Goal: Information Seeking & Learning: Learn about a topic

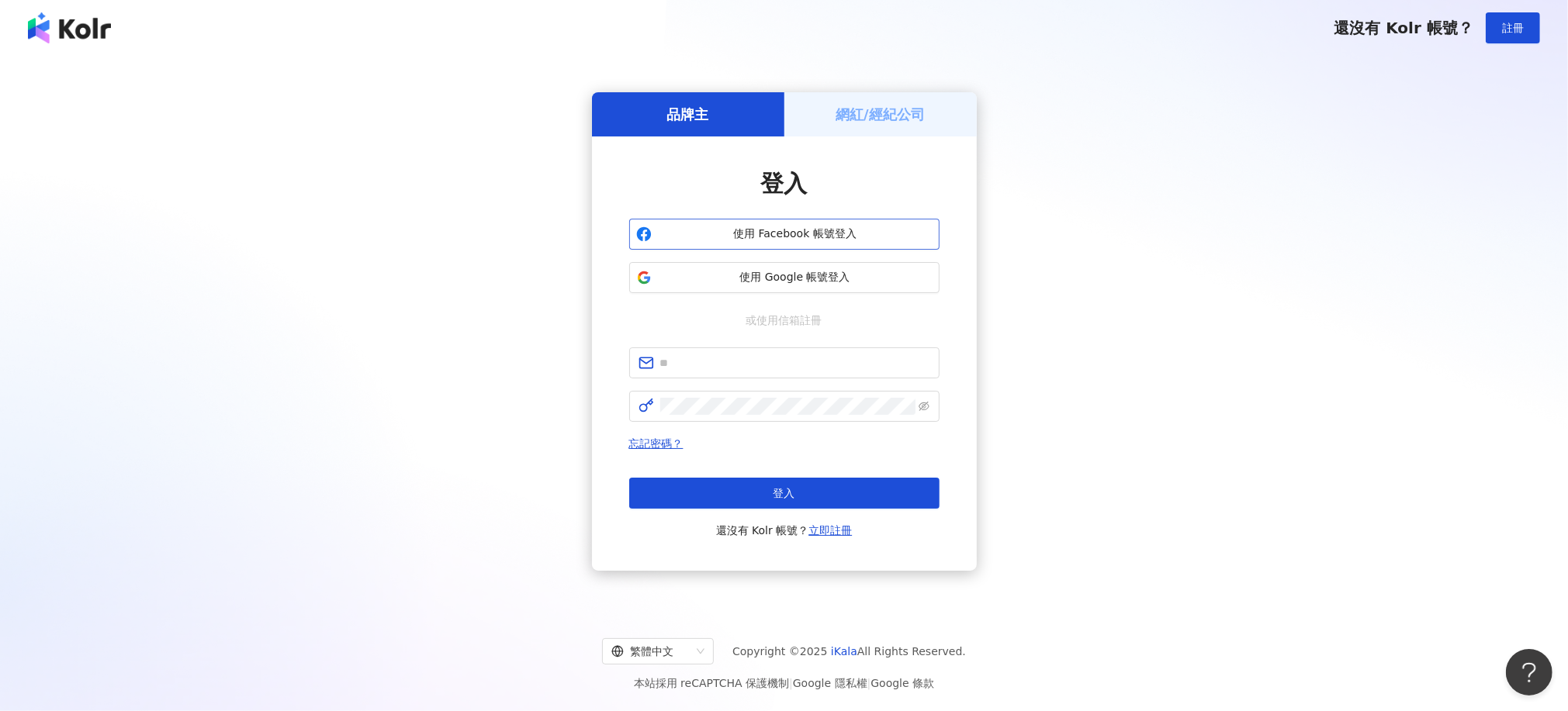
click at [917, 241] on span "使用 Facebook 帳號登入" at bounding box center [795, 234] width 275 height 15
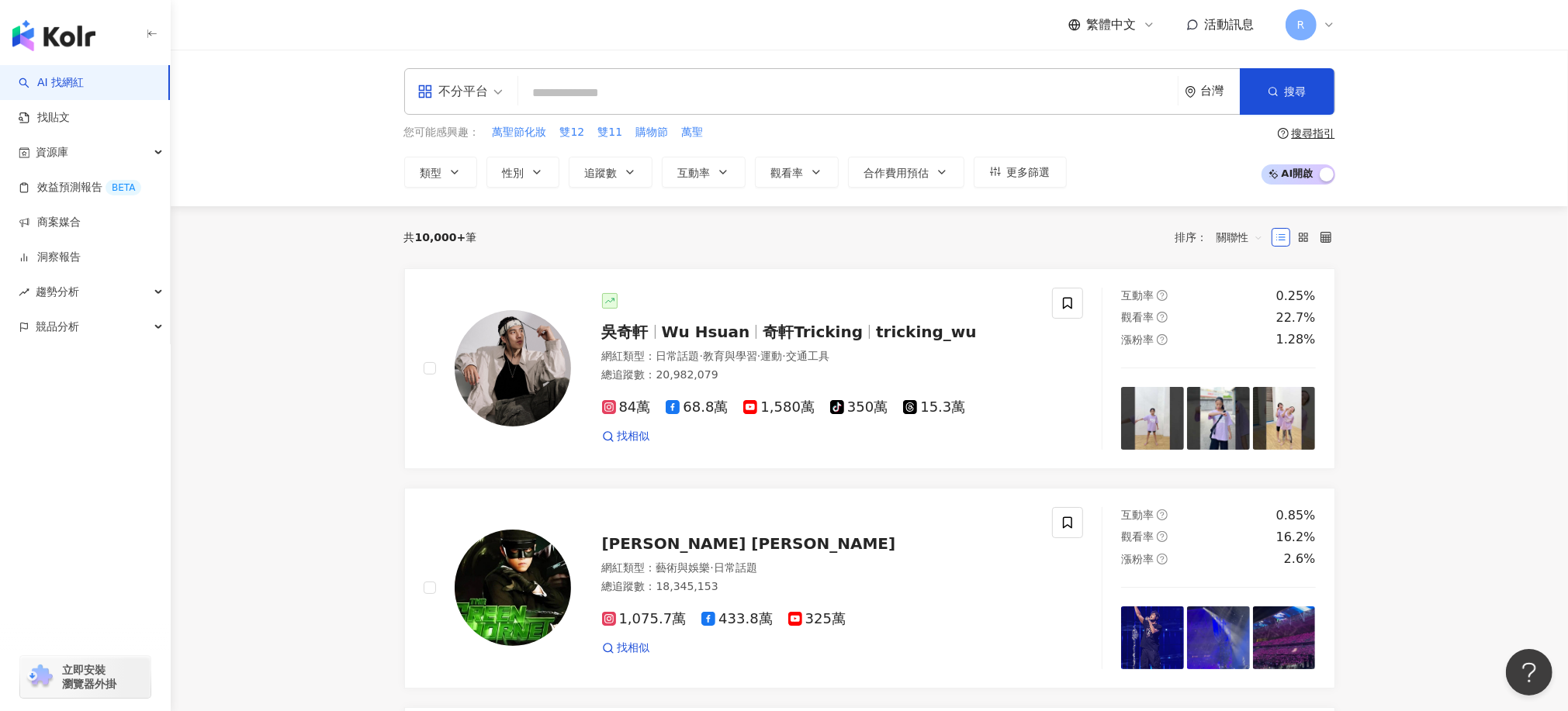
click at [87, 40] on img "button" at bounding box center [54, 35] width 83 height 31
click at [89, 289] on div "趨勢分析" at bounding box center [85, 292] width 170 height 35
click at [55, 255] on link "洞察報告" at bounding box center [50, 258] width 62 height 15
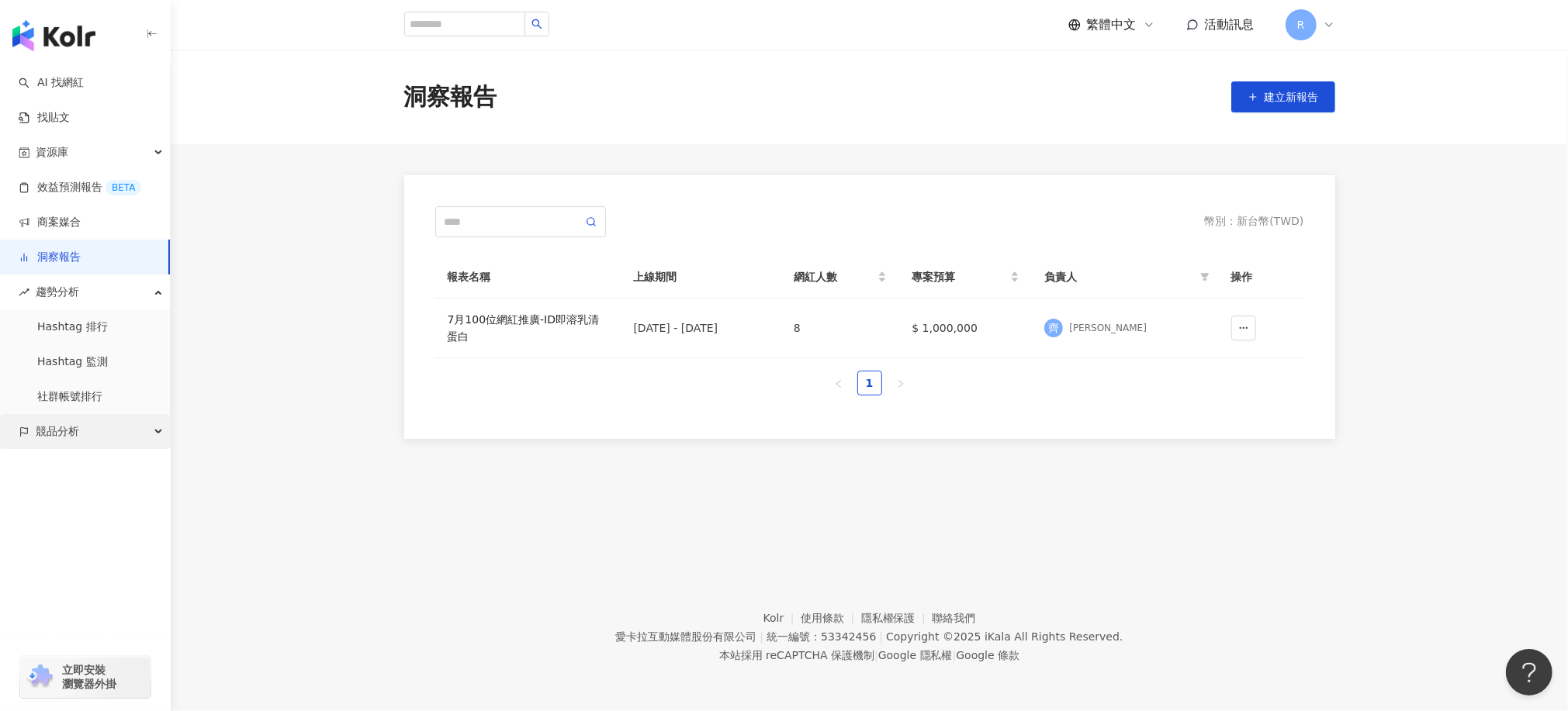
click at [75, 438] on span "競品分析" at bounding box center [57, 431] width 43 height 35
click at [99, 459] on link "品牌帳號分析" at bounding box center [70, 466] width 65 height 15
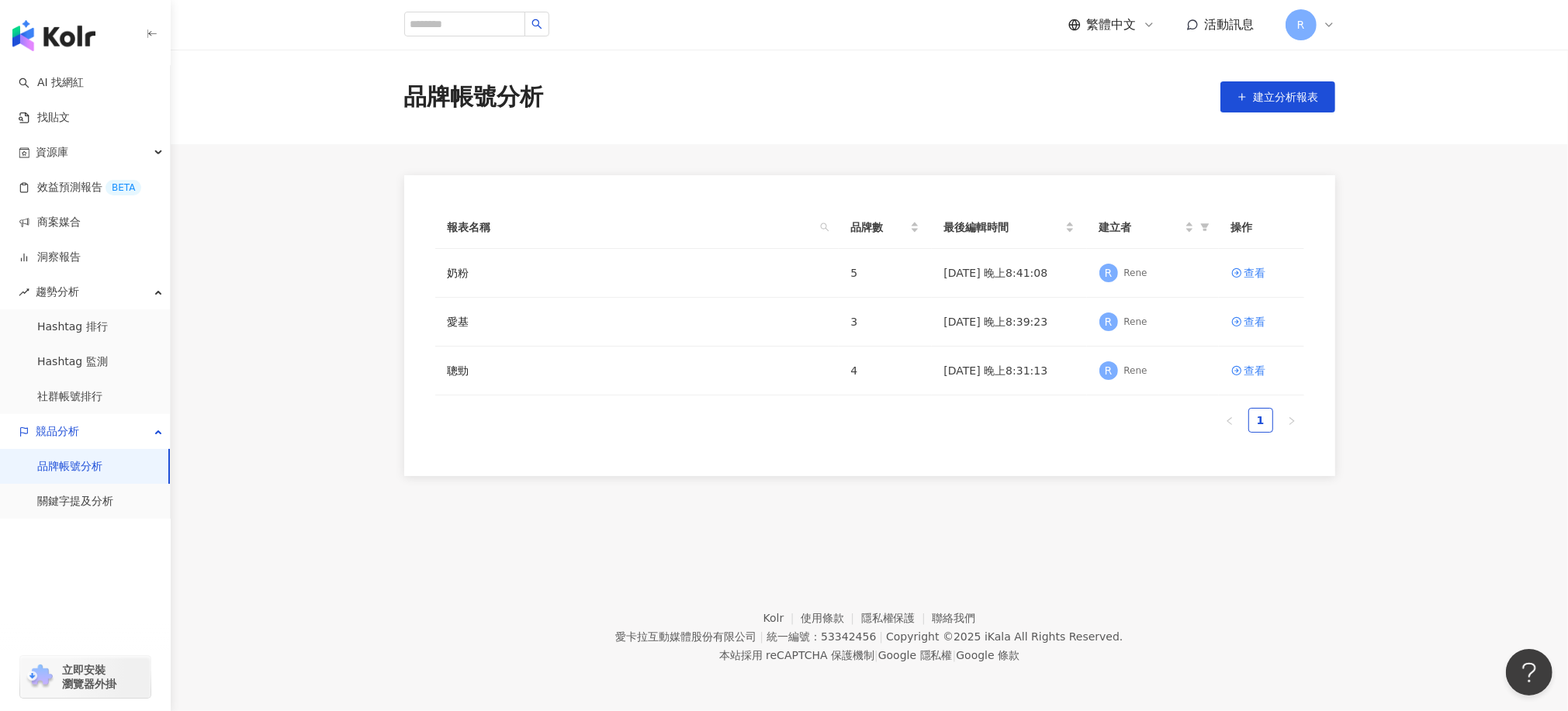
click at [63, 471] on link "品牌帳號分析" at bounding box center [70, 466] width 65 height 15
click at [471, 376] on div "聰勁" at bounding box center [637, 371] width 378 height 17
click at [1241, 370] on icon at bounding box center [1237, 371] width 11 height 11
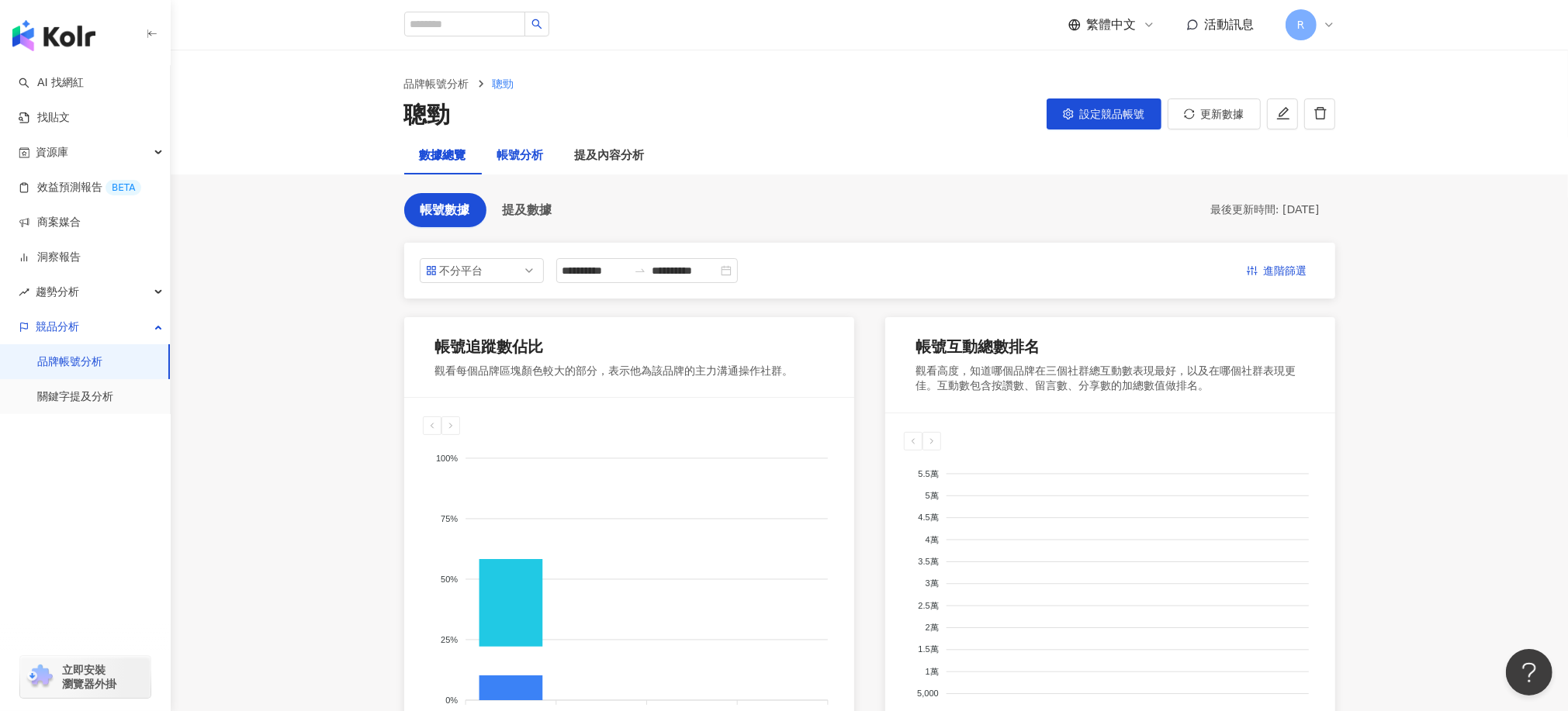
click at [520, 155] on div "帳號分析" at bounding box center [520, 156] width 46 height 19
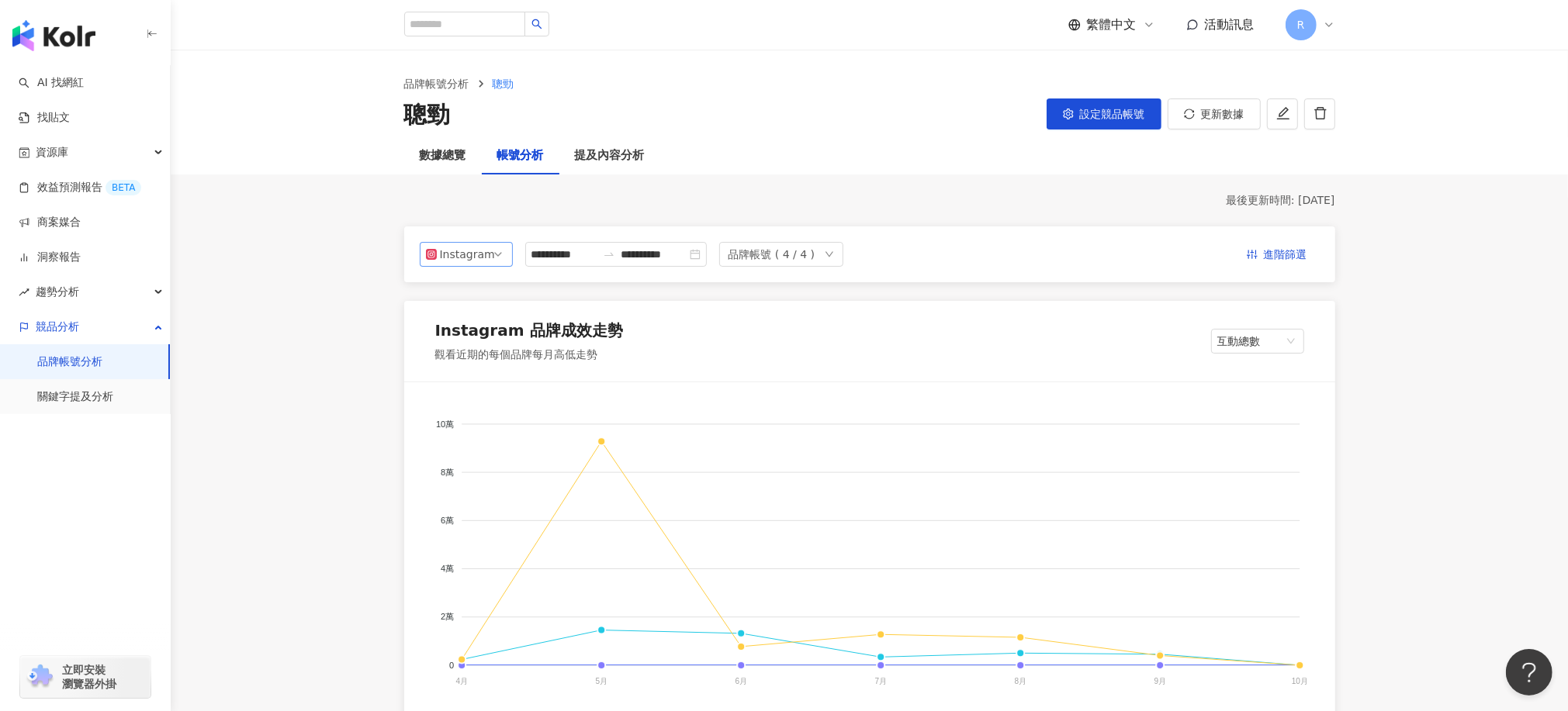
click at [482, 255] on div "Instagram" at bounding box center [466, 254] width 51 height 24
click at [468, 323] on div "Facebook" at bounding box center [471, 316] width 51 height 17
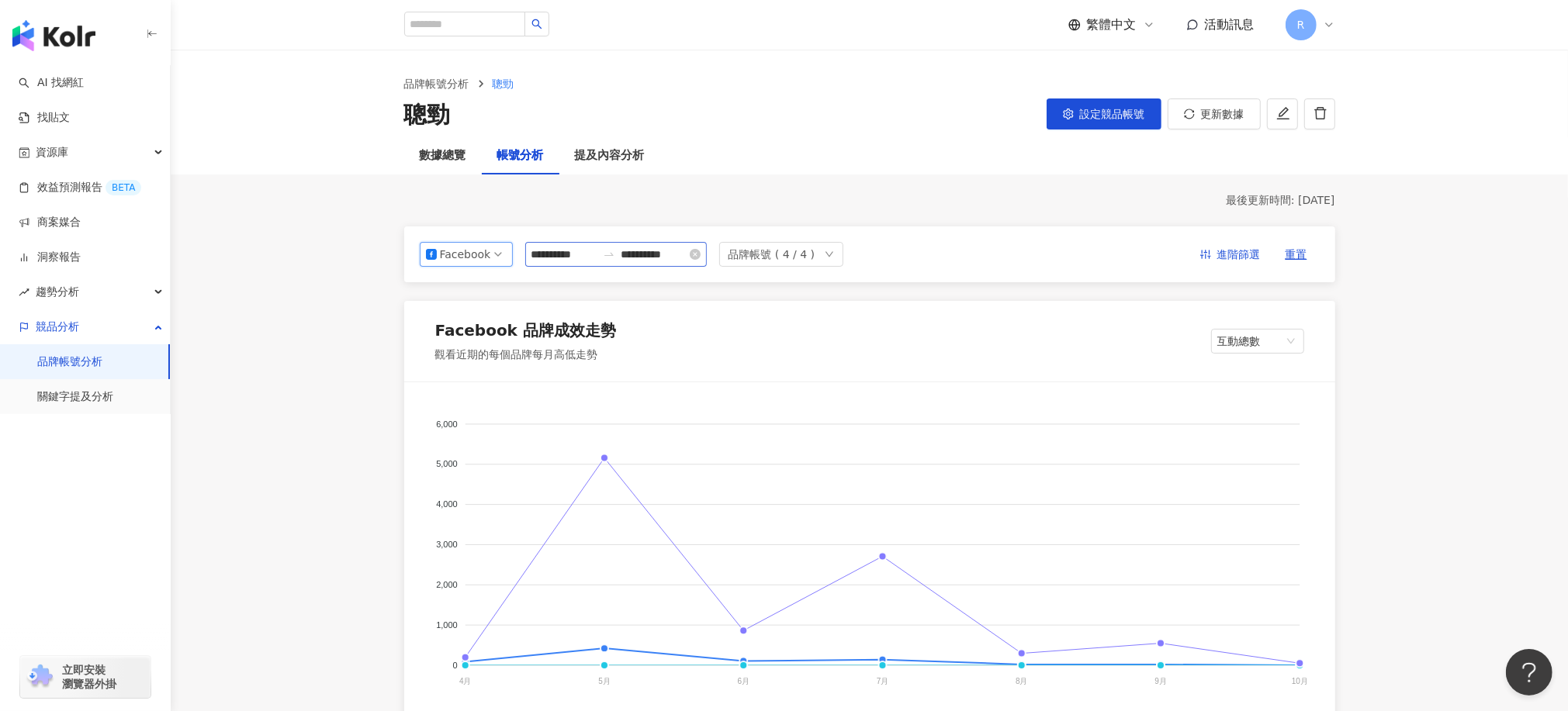
click at [634, 263] on div "**********" at bounding box center [615, 254] width 182 height 24
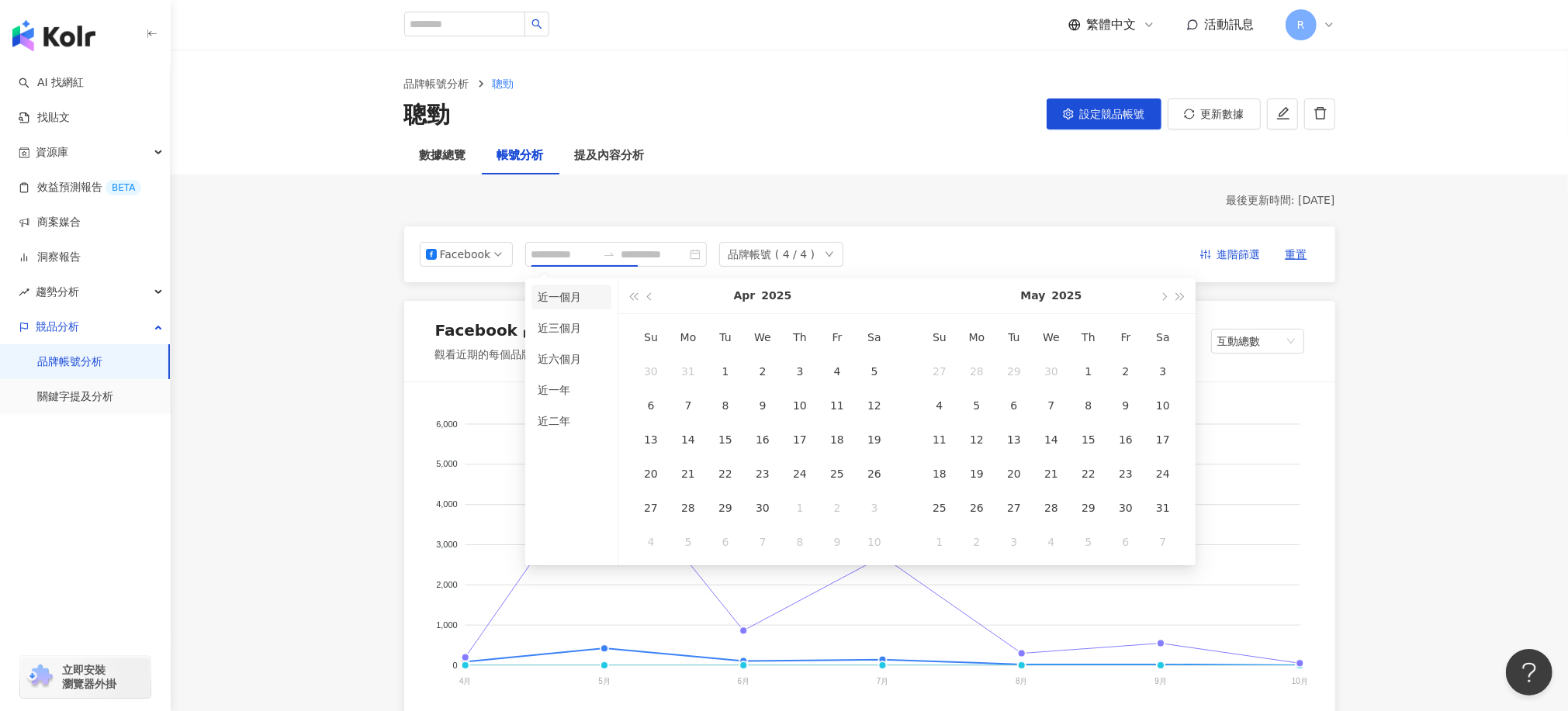
click at [569, 296] on li "近一個月" at bounding box center [571, 297] width 80 height 24
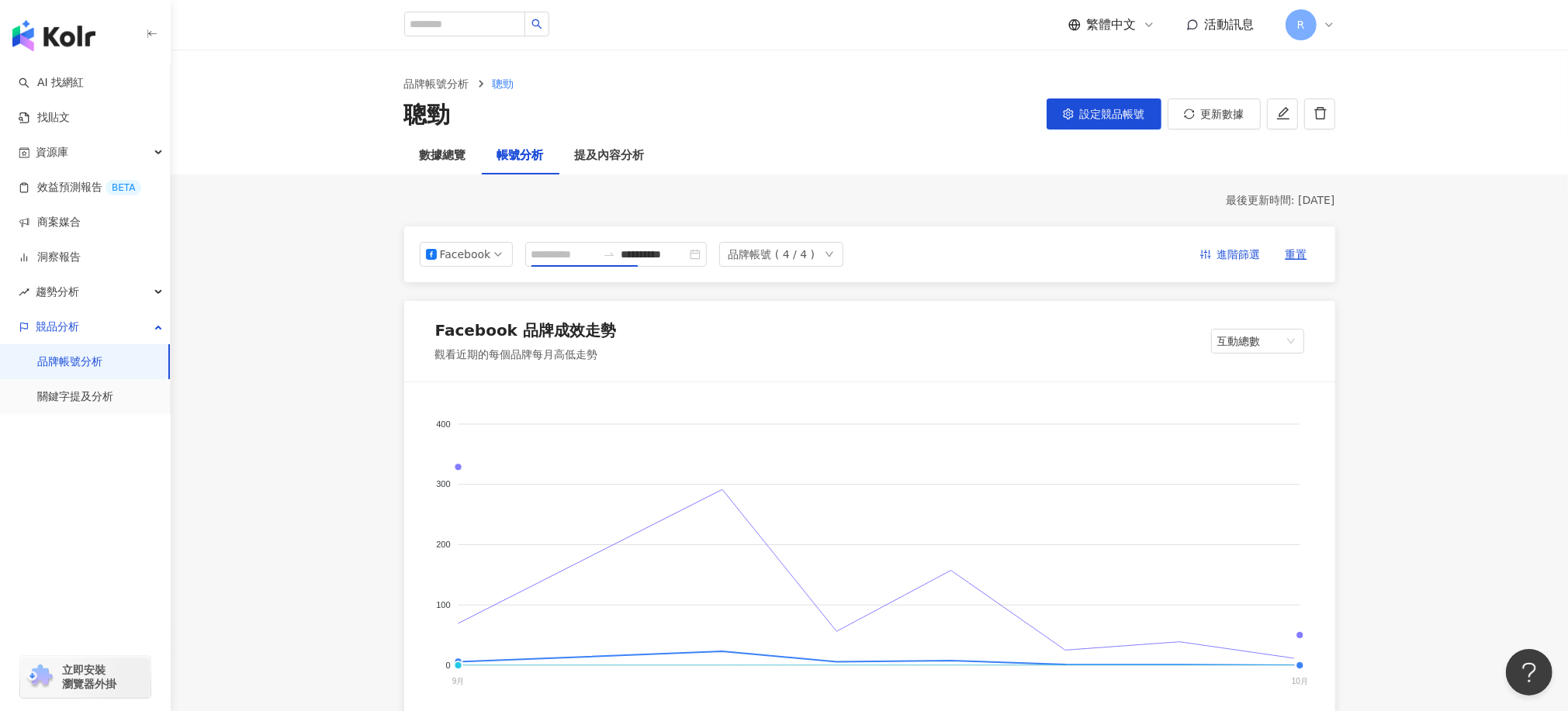
type input "**********"
click at [1232, 250] on span "進階篩選" at bounding box center [1239, 255] width 43 height 24
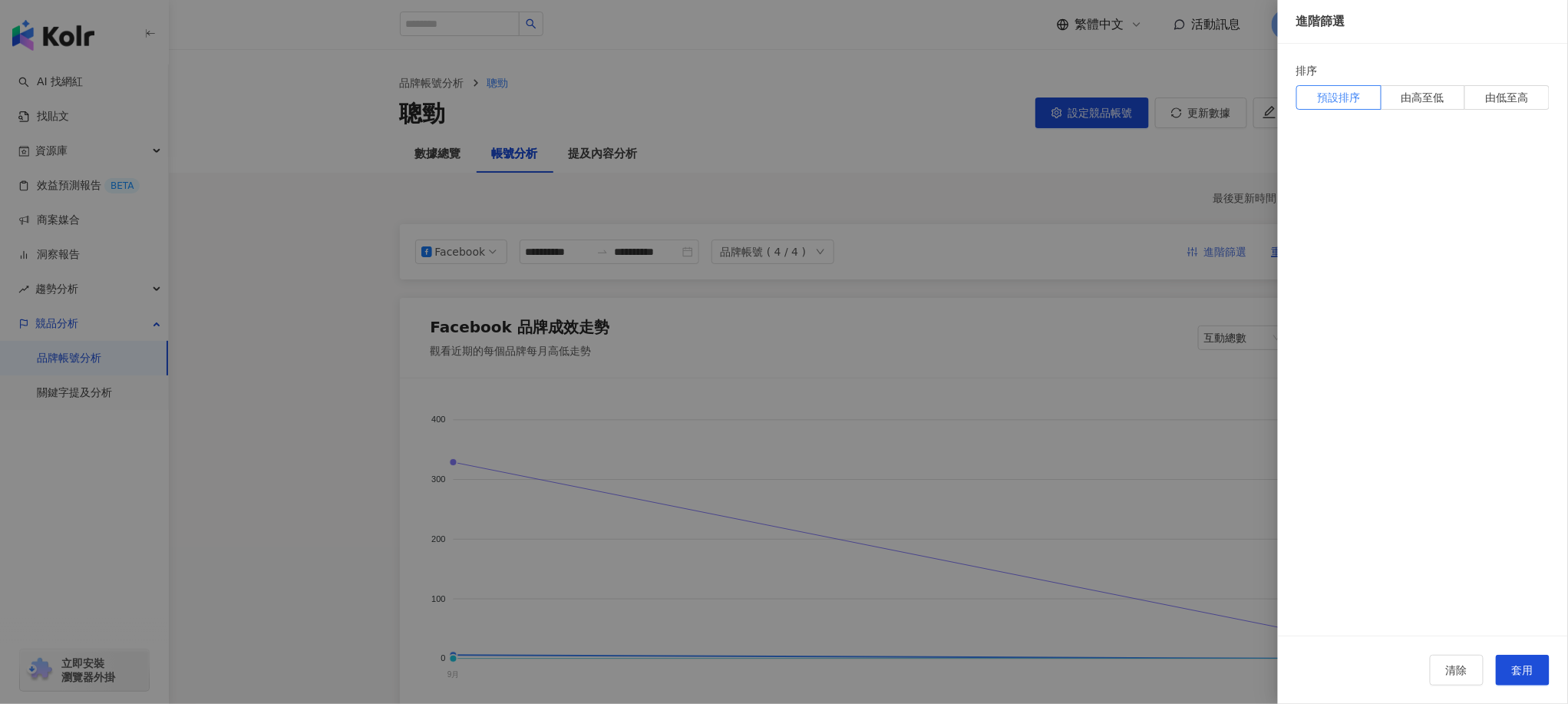
click at [1219, 248] on div at bounding box center [784, 352] width 1568 height 704
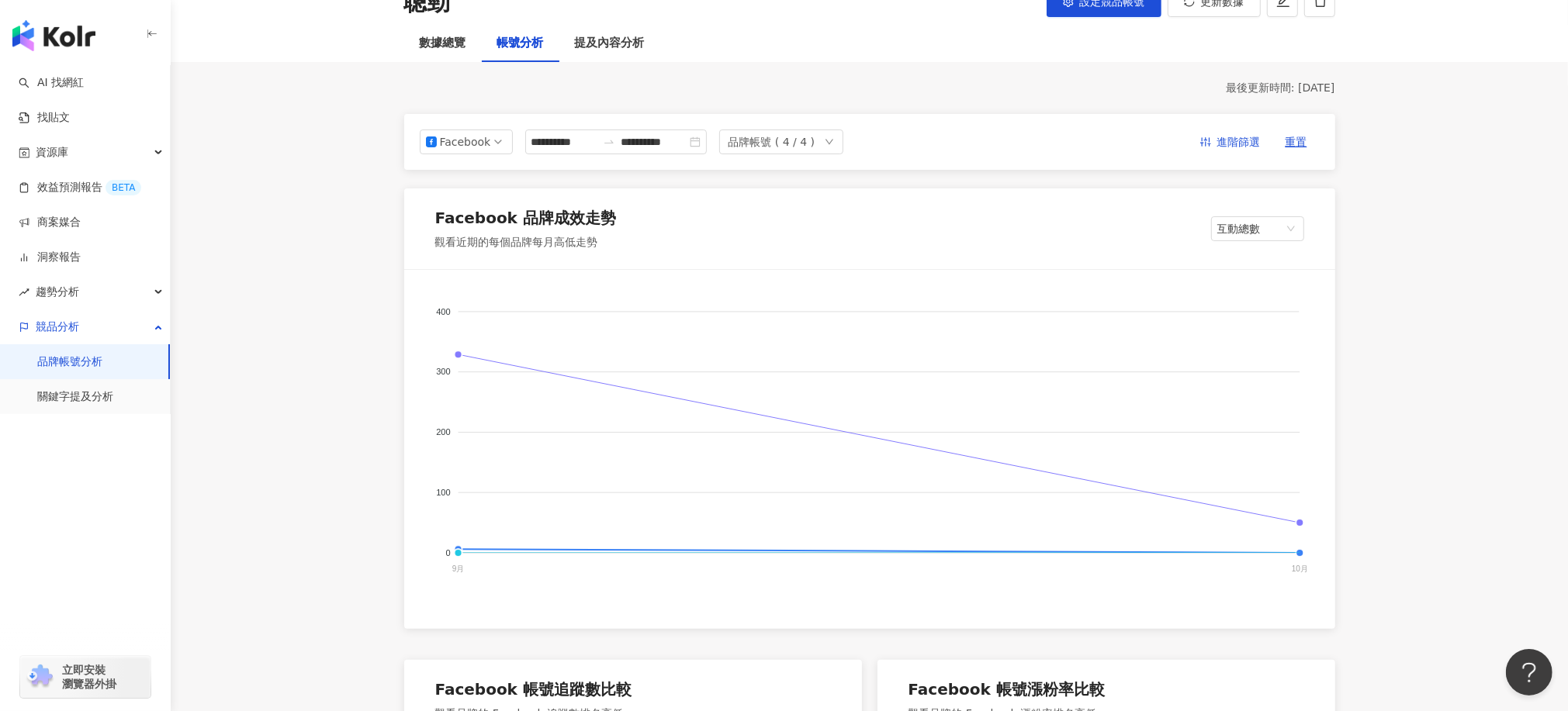
scroll to position [117, 0]
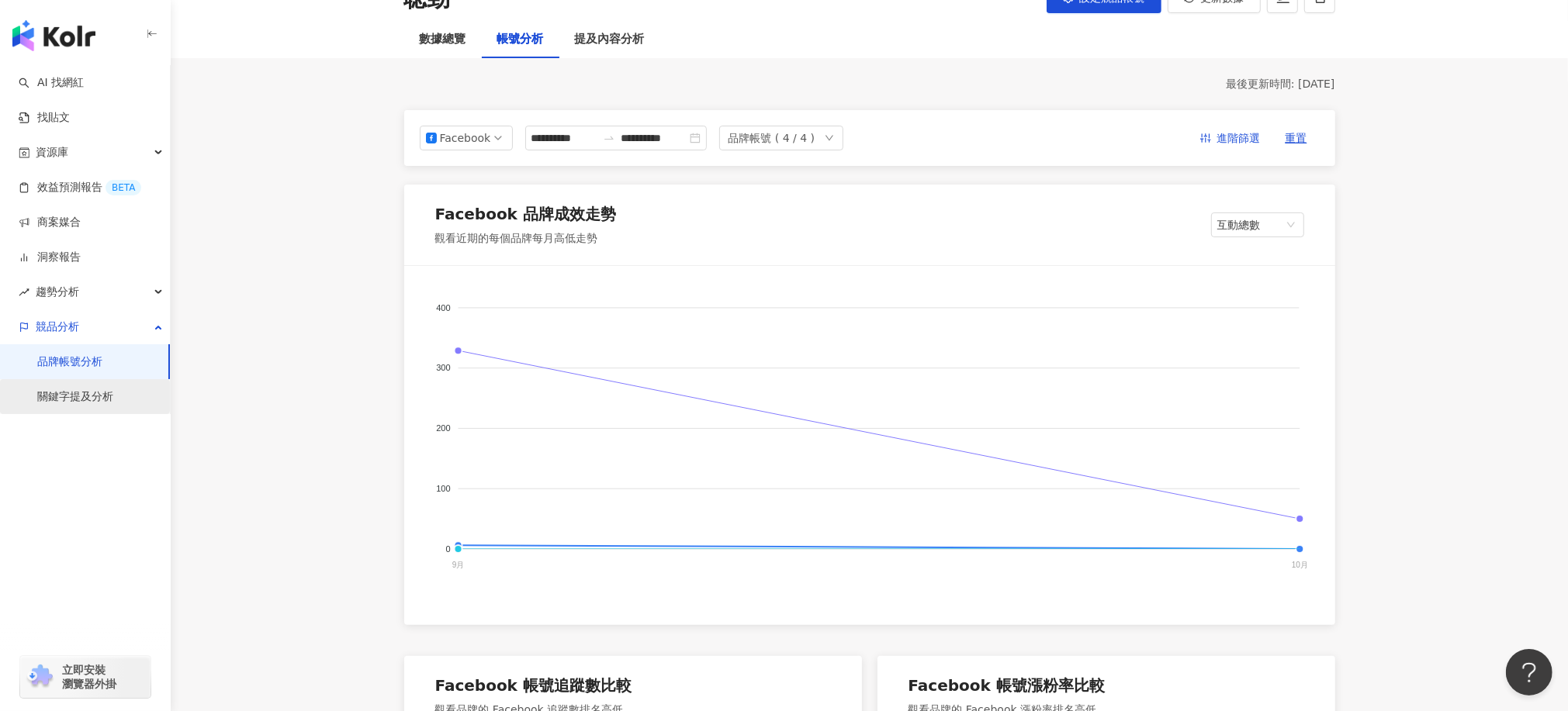
click at [71, 399] on link "關鍵字提及分析" at bounding box center [75, 397] width 76 height 15
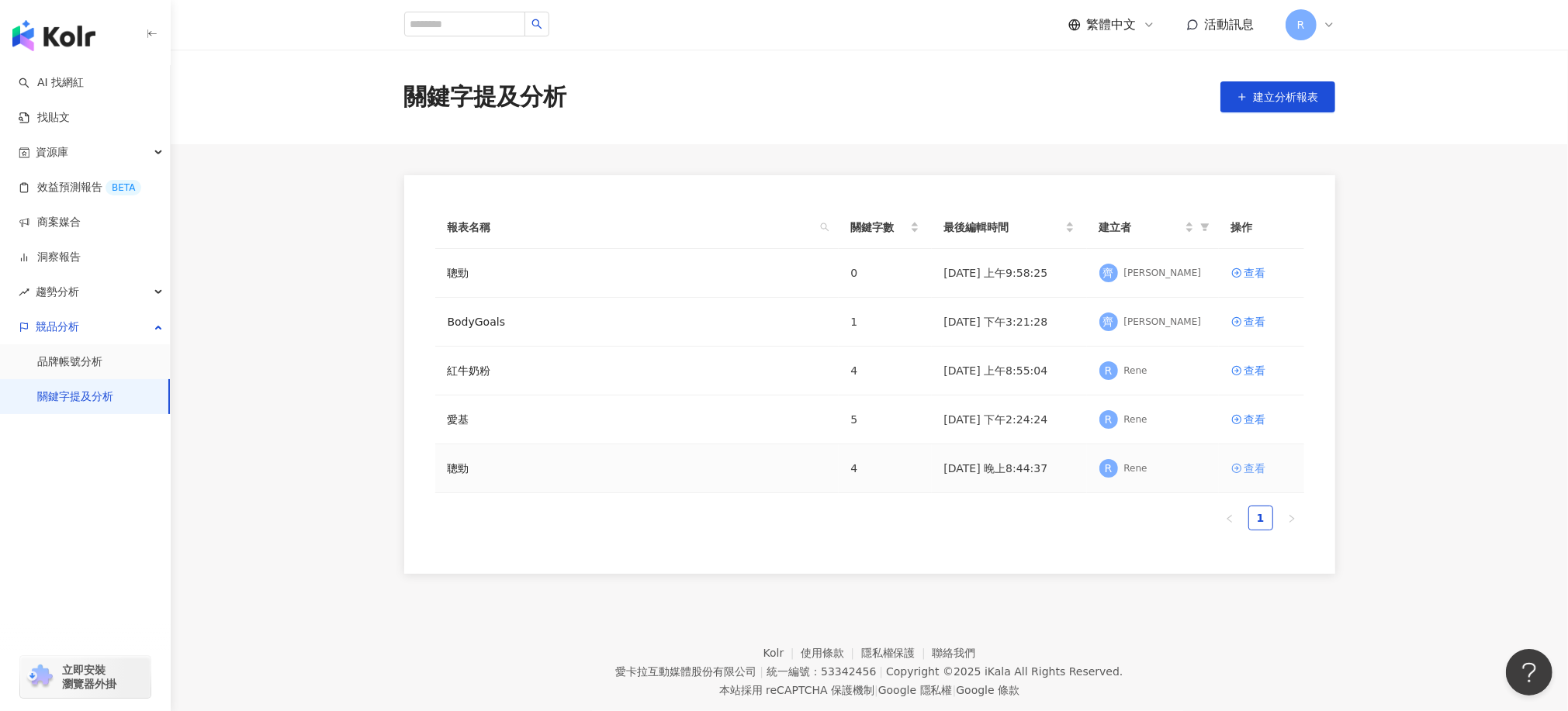
click at [1253, 471] on div "查看" at bounding box center [1255, 468] width 22 height 17
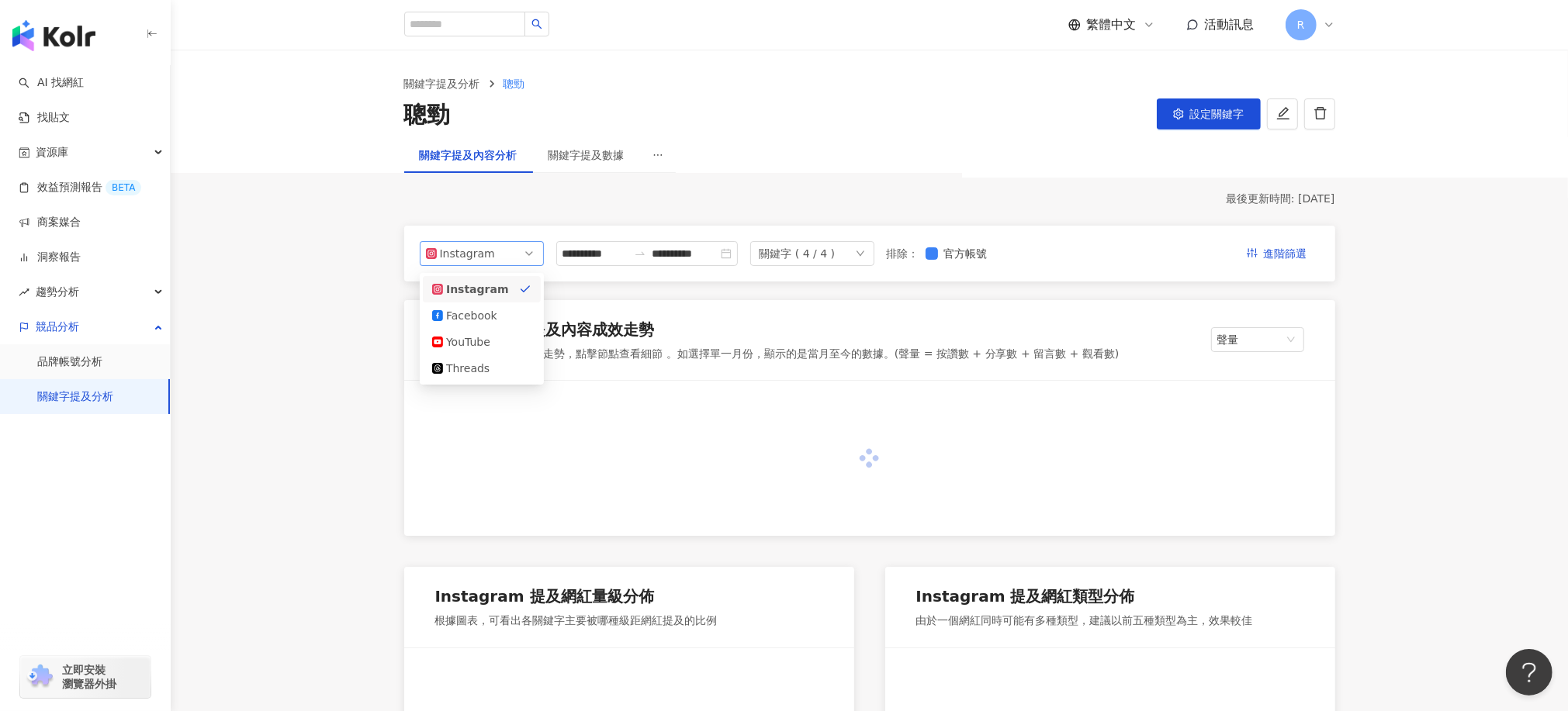
click at [502, 256] on span "Instagram" at bounding box center [482, 253] width 112 height 24
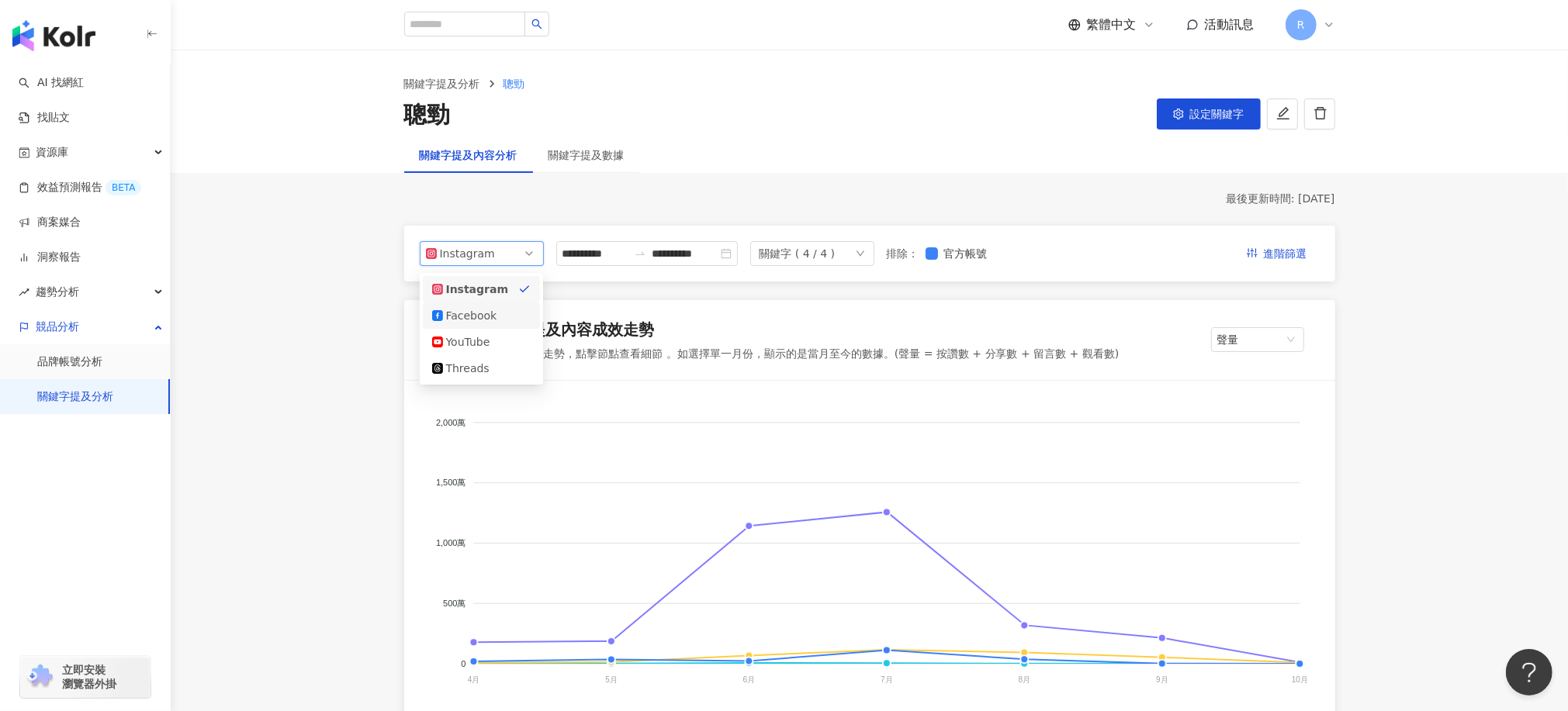
click at [497, 315] on div "Facebook" at bounding box center [482, 316] width 100 height 17
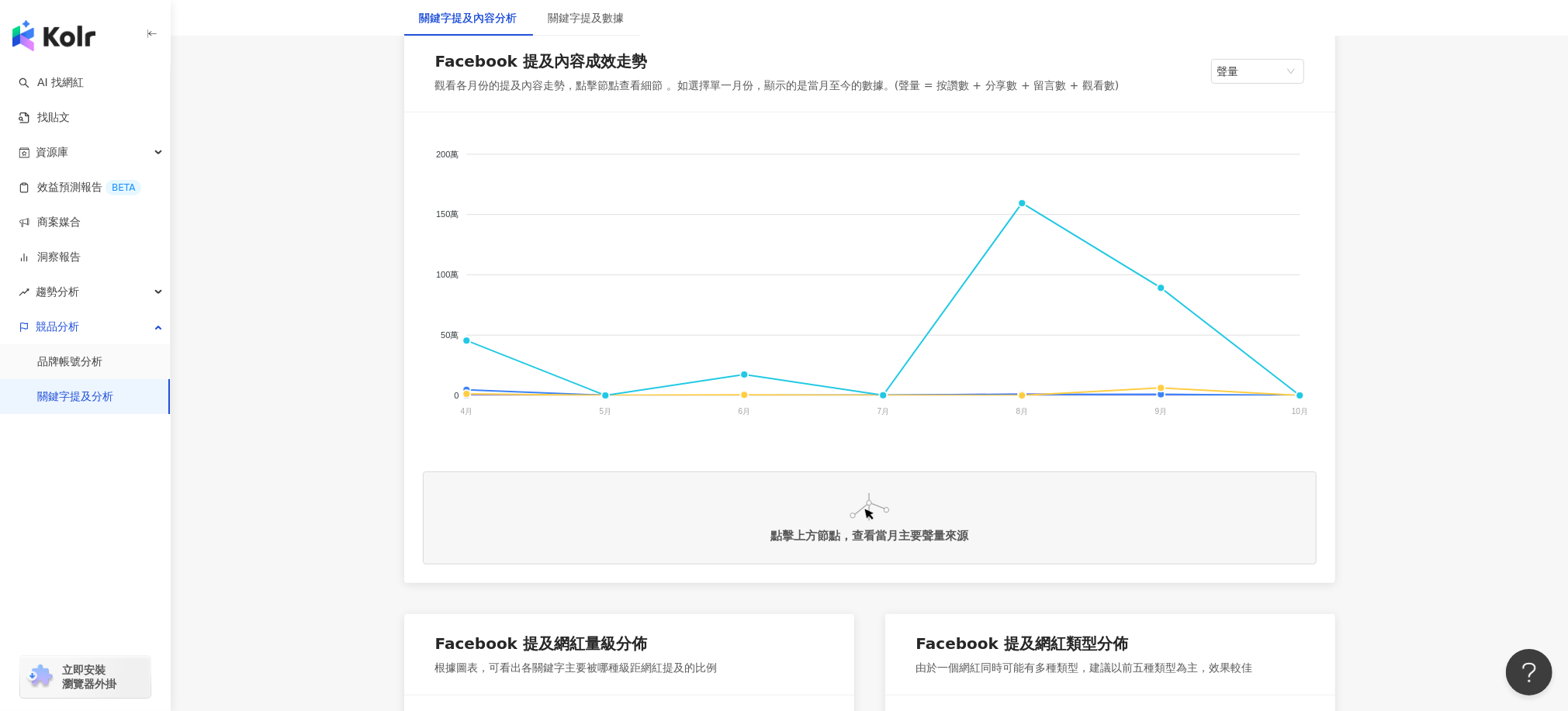
scroll to position [349, 0]
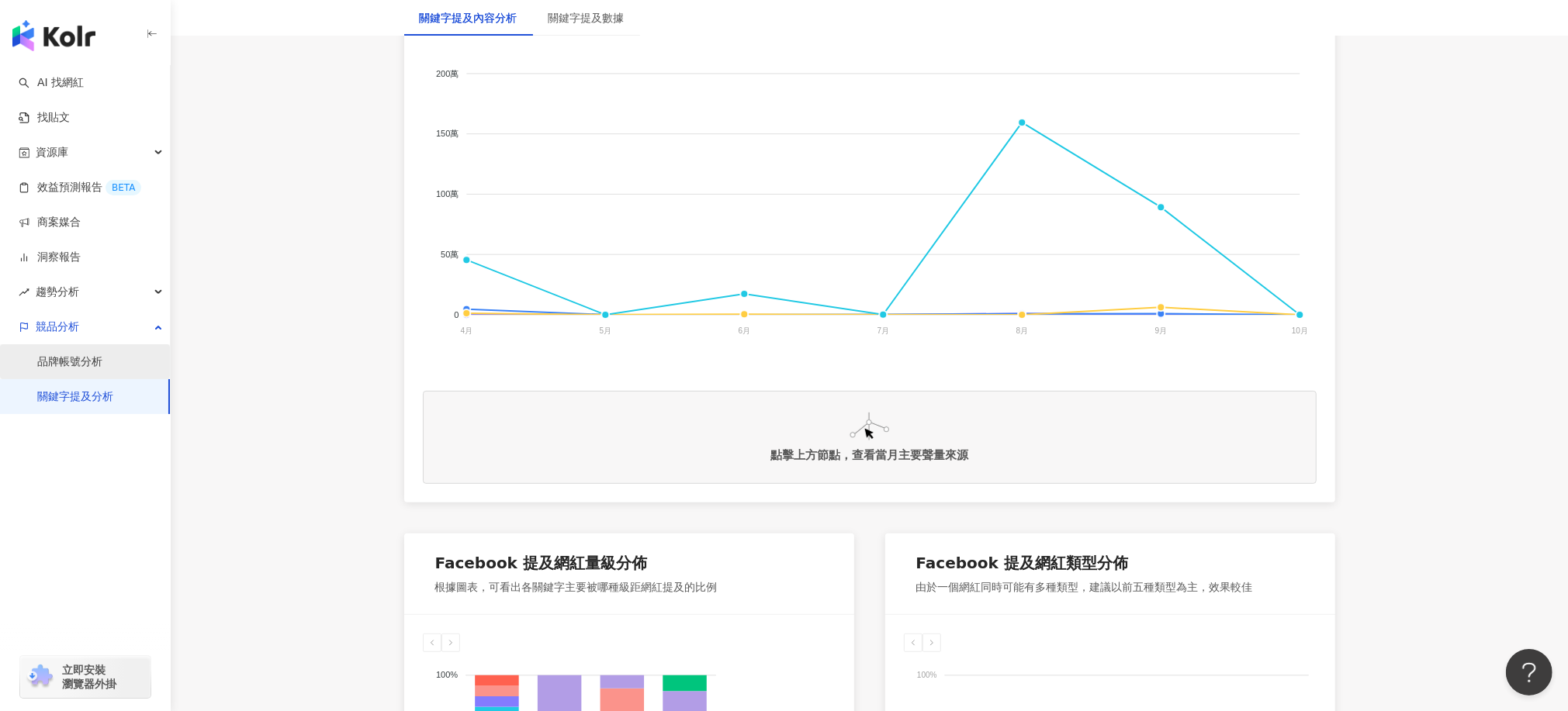
click at [62, 356] on link "品牌帳號分析" at bounding box center [70, 362] width 65 height 15
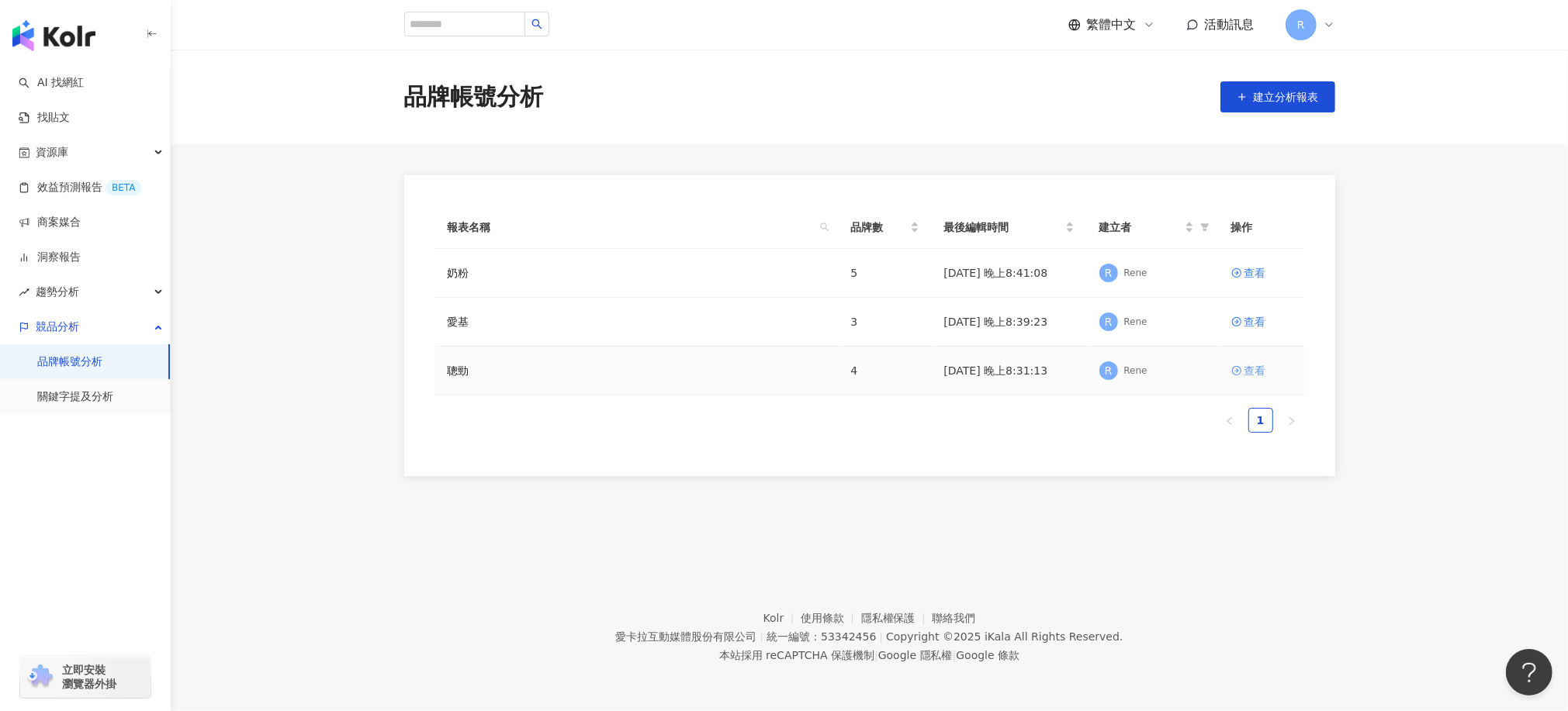
click at [1252, 373] on div "查看" at bounding box center [1255, 371] width 22 height 17
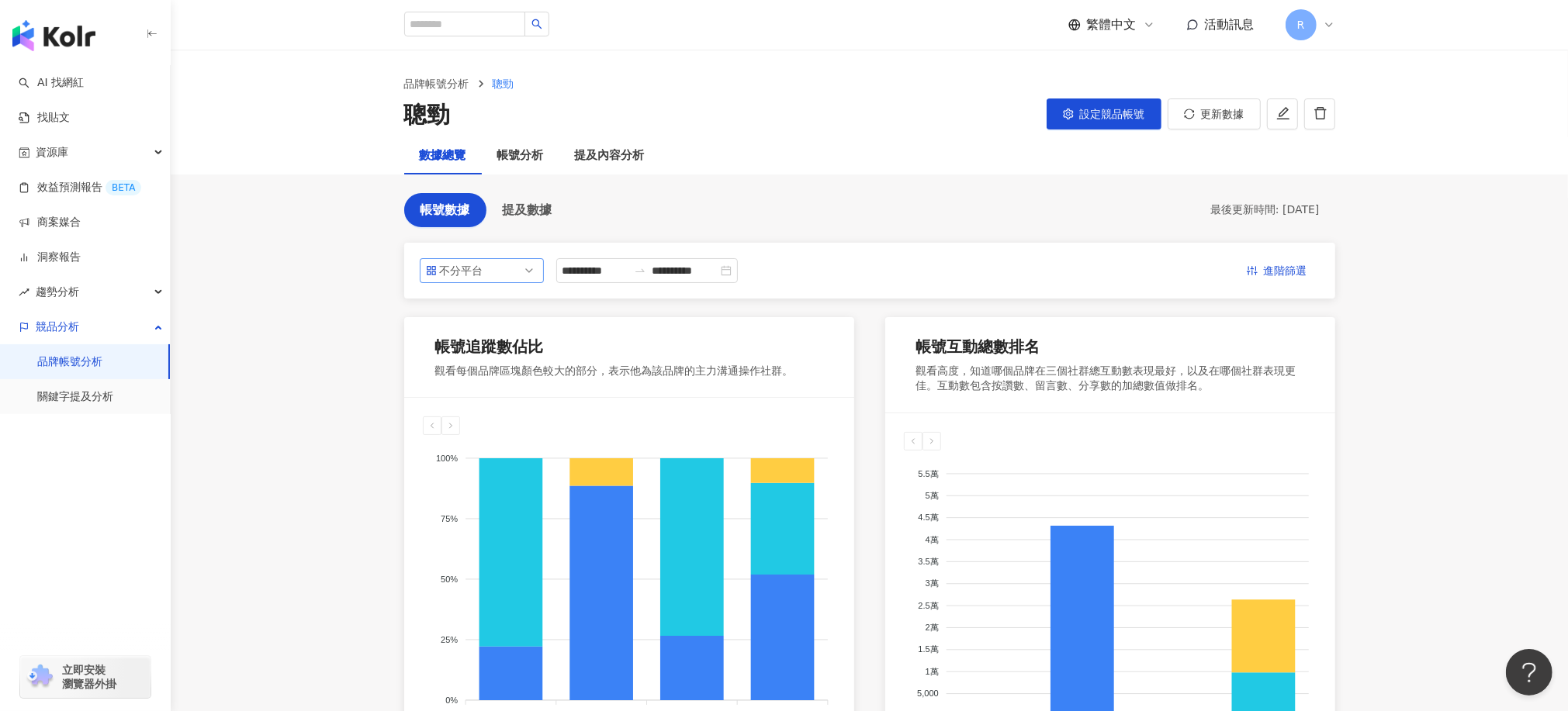
click at [493, 275] on span "不分平台" at bounding box center [482, 270] width 112 height 24
click at [483, 354] on div "Facebook" at bounding box center [471, 359] width 51 height 17
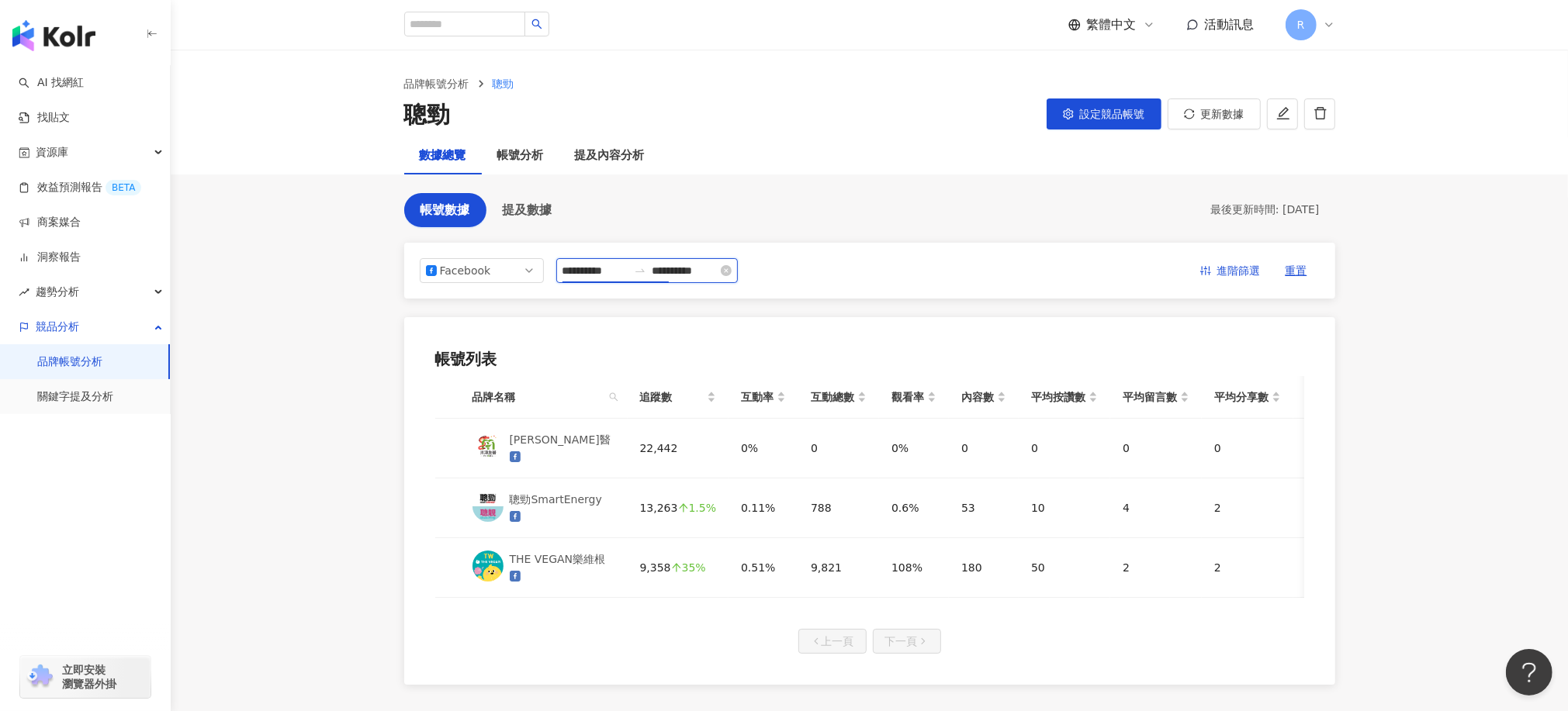
click at [627, 275] on input "**********" at bounding box center [594, 271] width 65 height 17
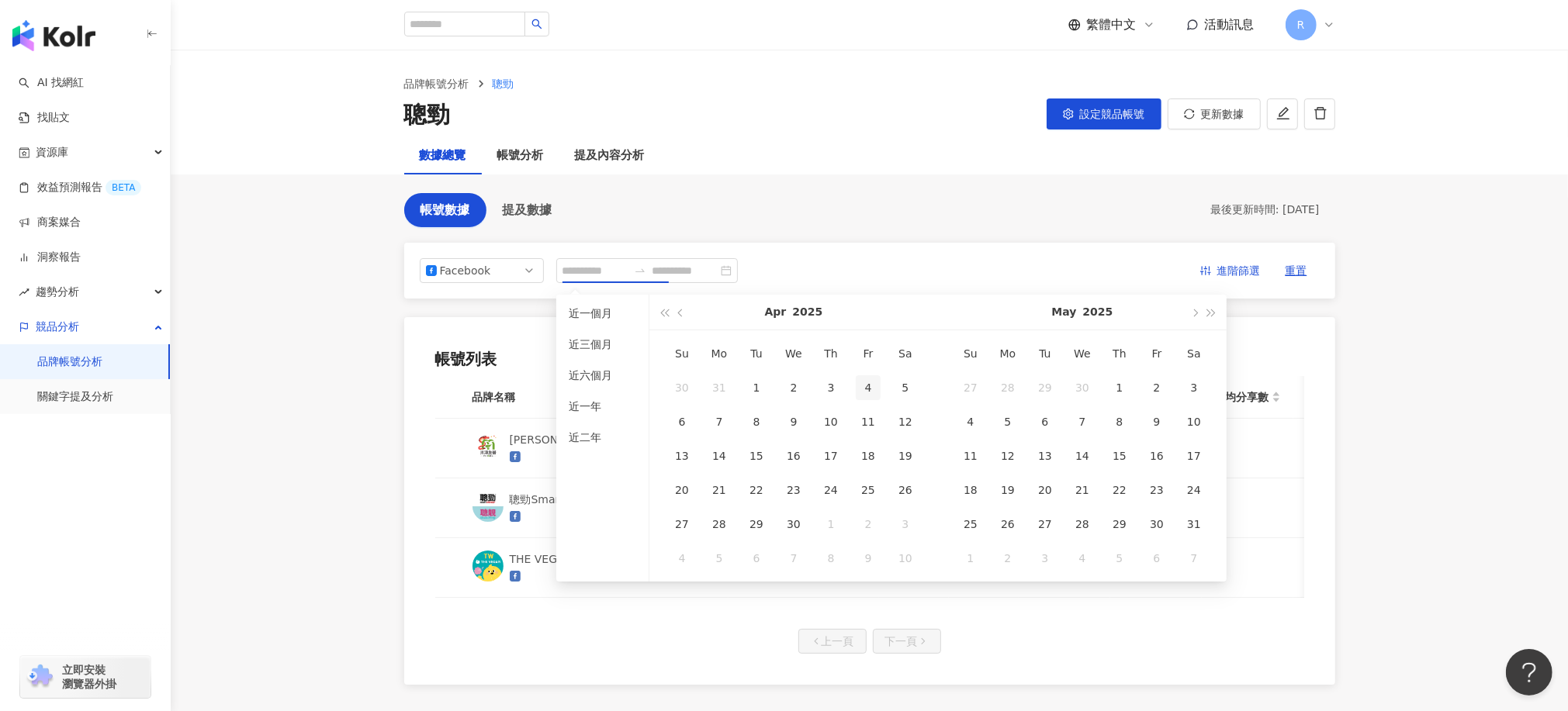
drag, startPoint x: 600, startPoint y: 313, endPoint x: 878, endPoint y: 374, distance: 284.6
click at [599, 312] on li "近一個月" at bounding box center [602, 313] width 80 height 24
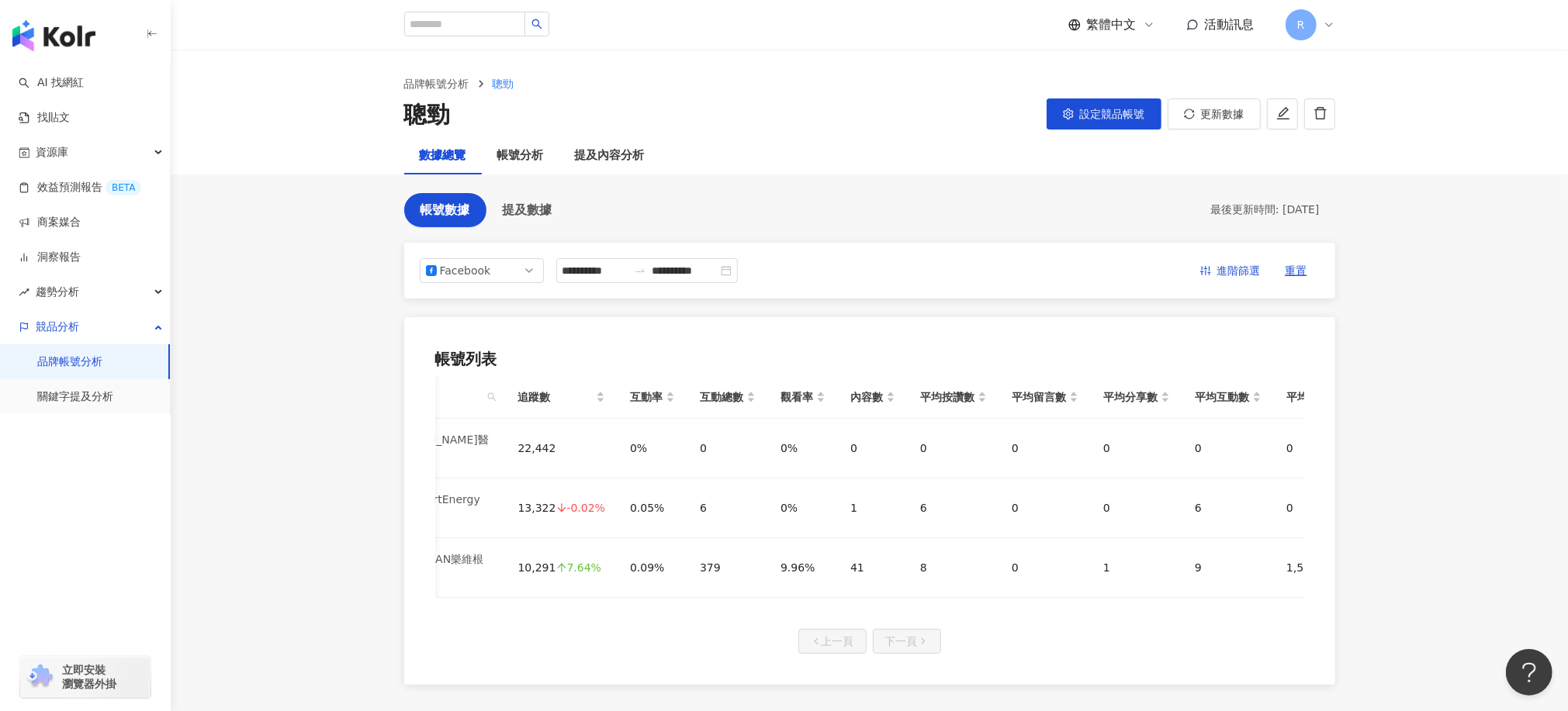
scroll to position [0, 175]
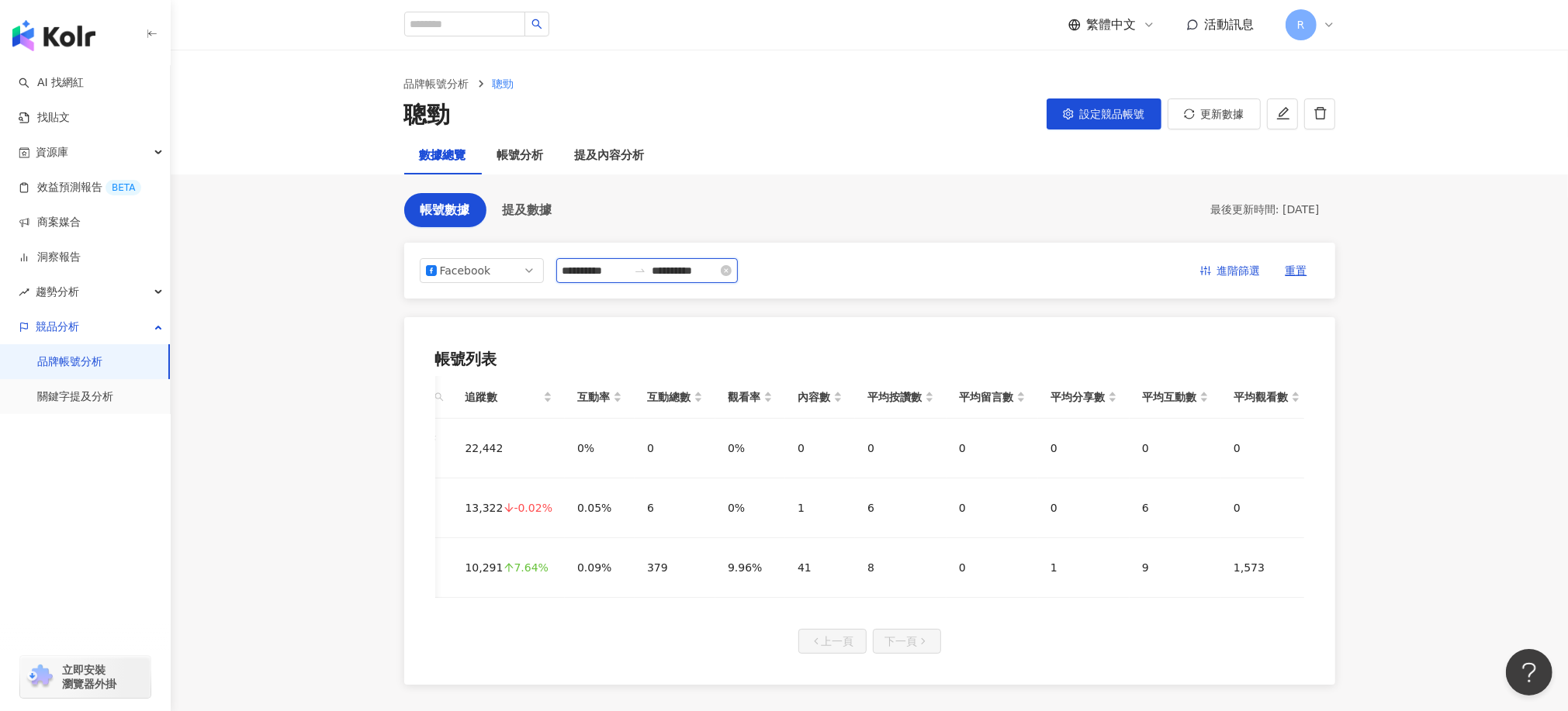
click at [611, 276] on input "**********" at bounding box center [594, 271] width 65 height 17
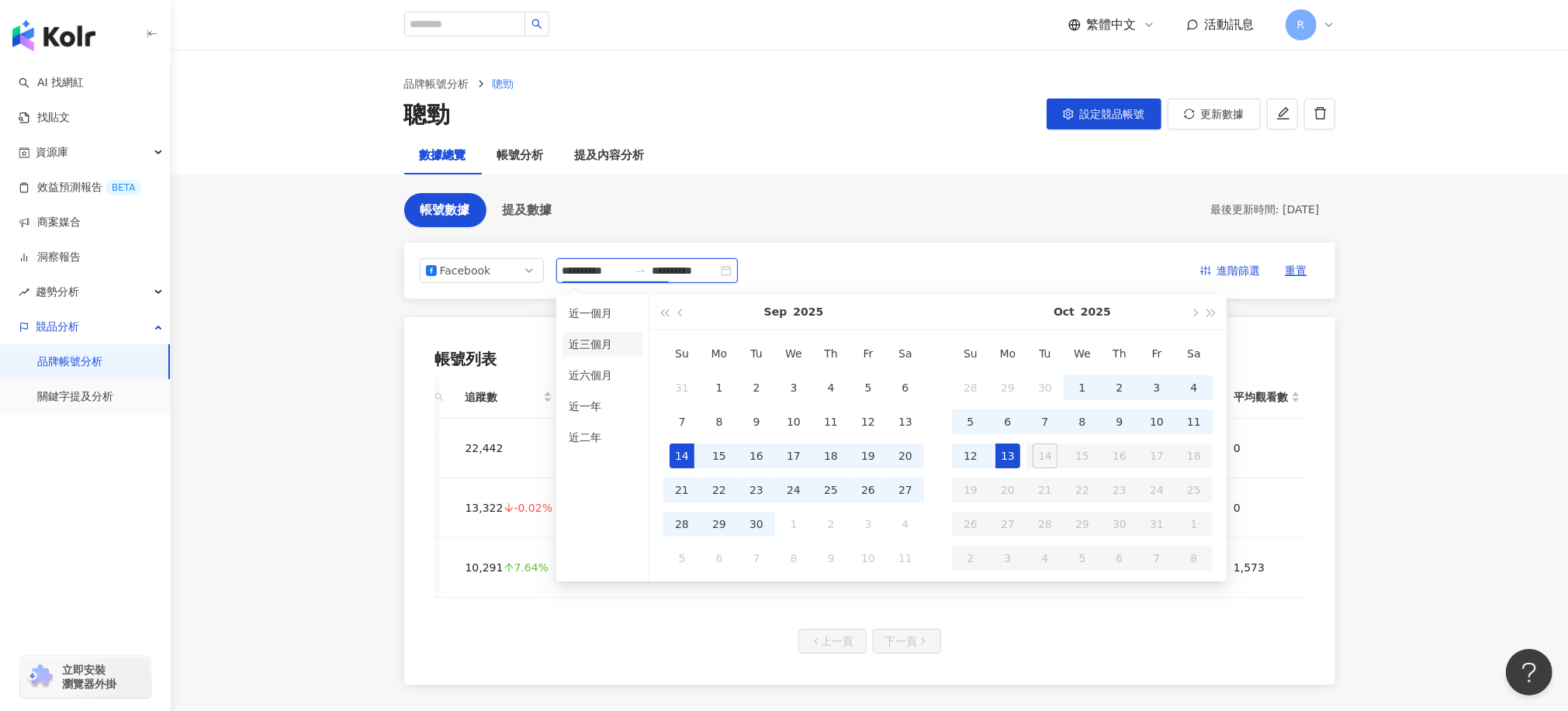
type input "**********"
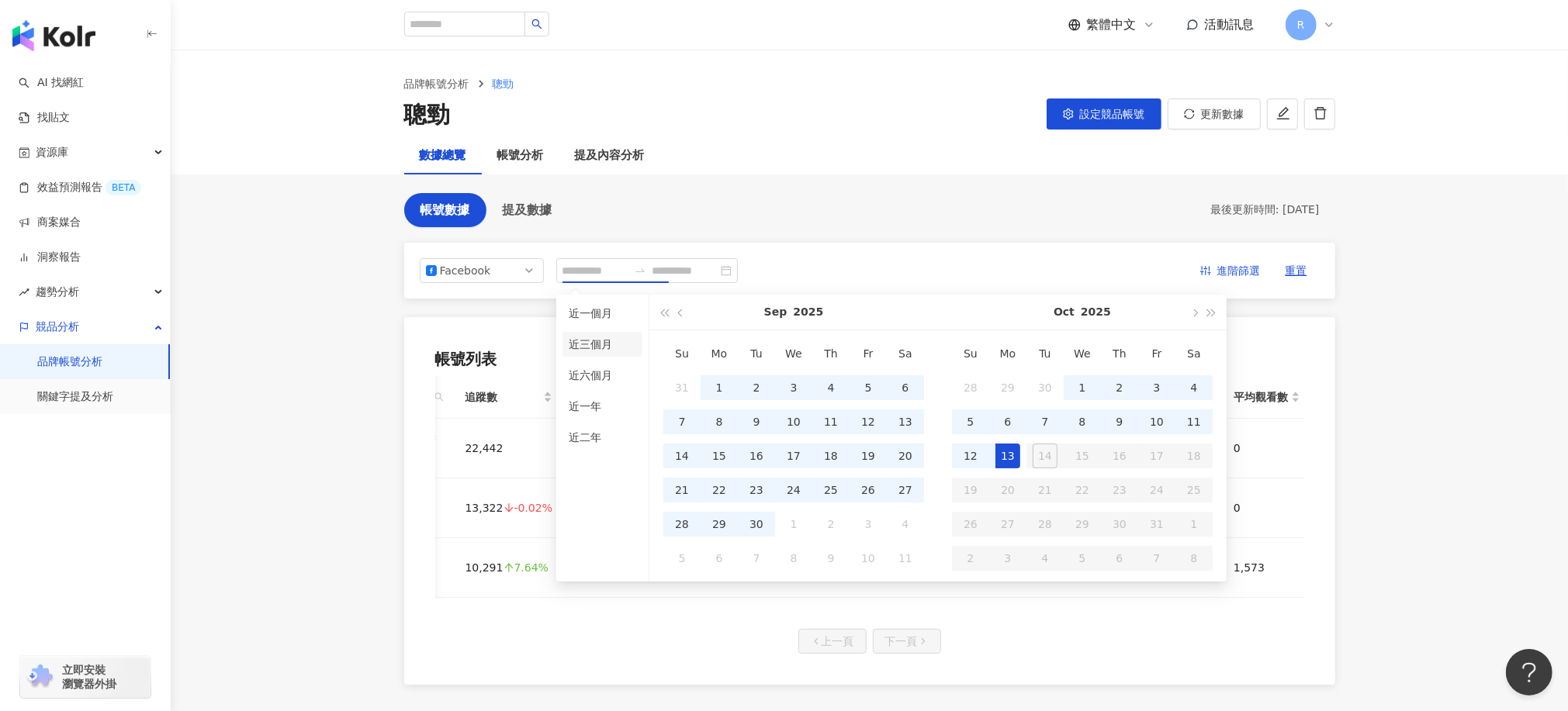
click at [602, 346] on li "近三個月" at bounding box center [602, 344] width 80 height 24
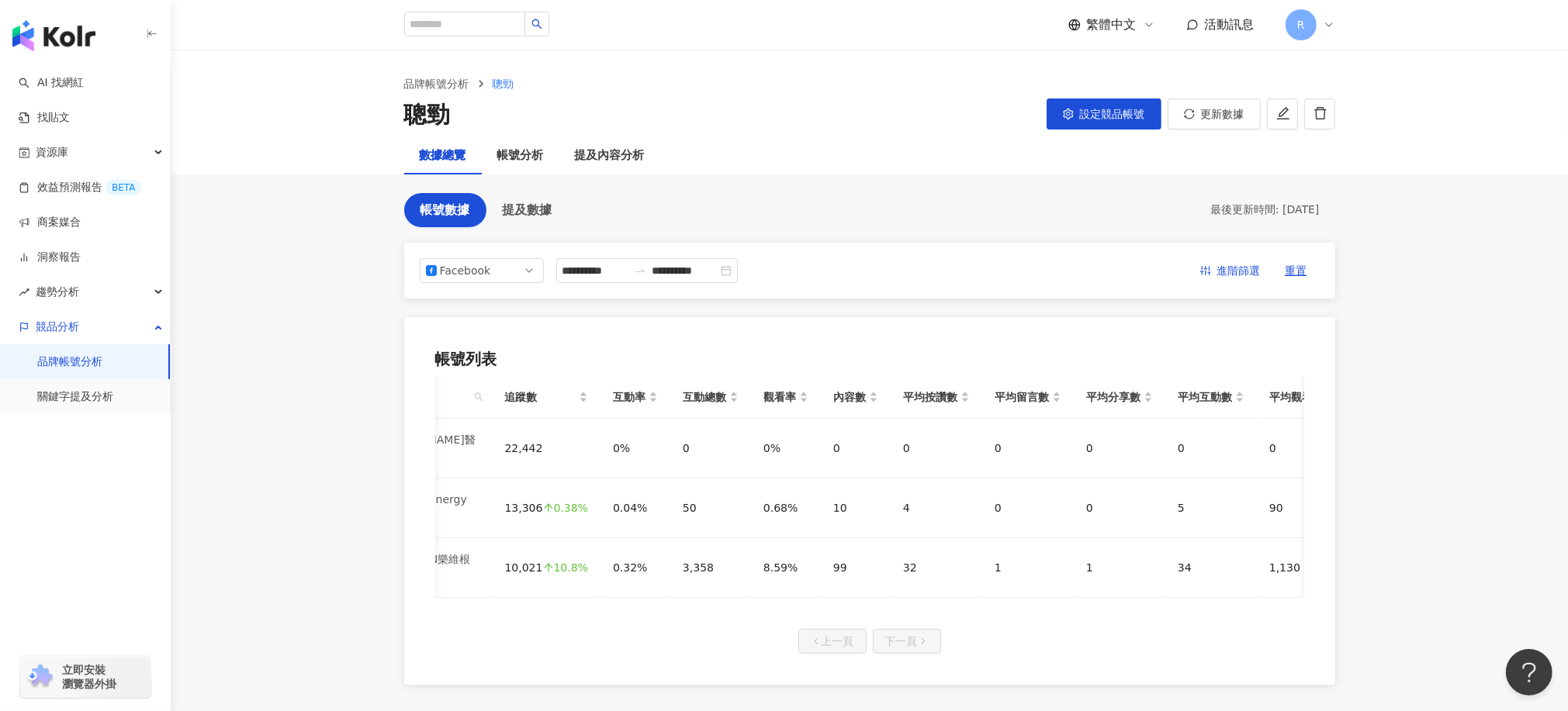
scroll to position [0, 170]
